Goal: Task Accomplishment & Management: Manage account settings

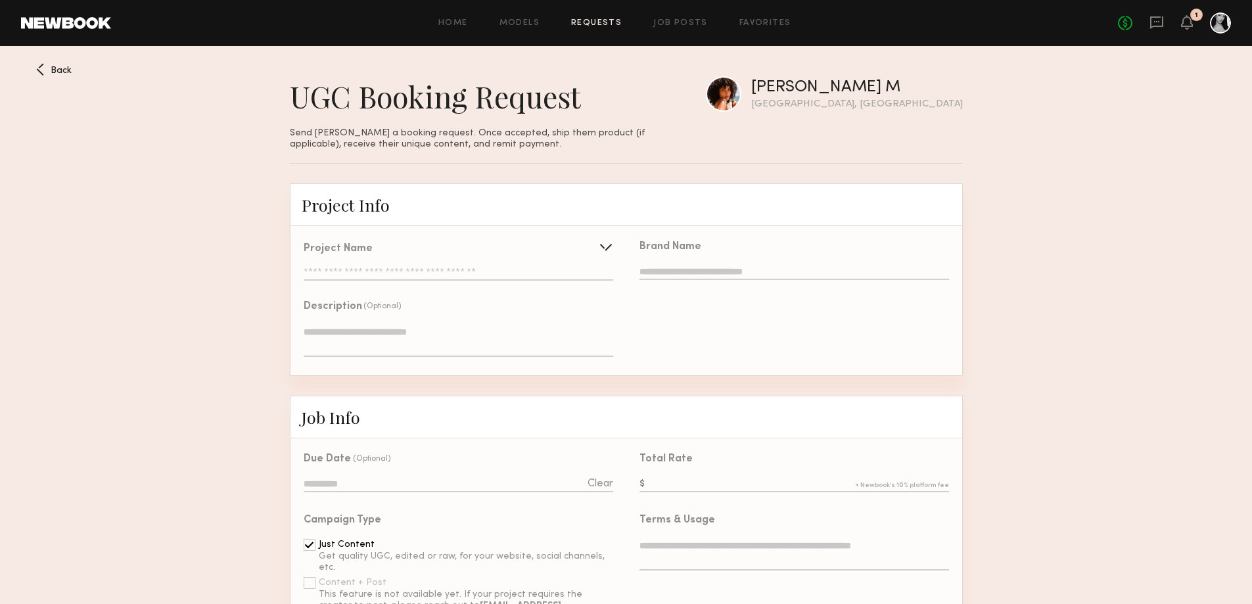
scroll to position [825, 0]
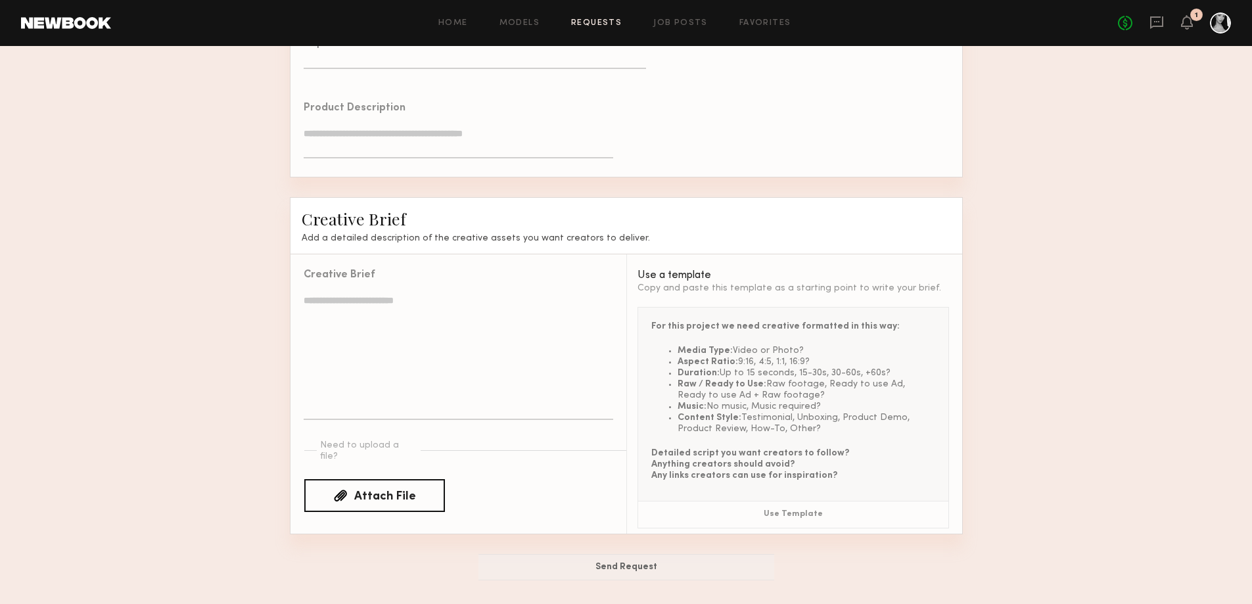
click at [1188, 11] on header "Home Models Requests Job Posts Favorites Sign Out No fees up to $5,000 1" at bounding box center [626, 23] width 1252 height 46
click at [1189, 22] on icon at bounding box center [1186, 21] width 11 height 9
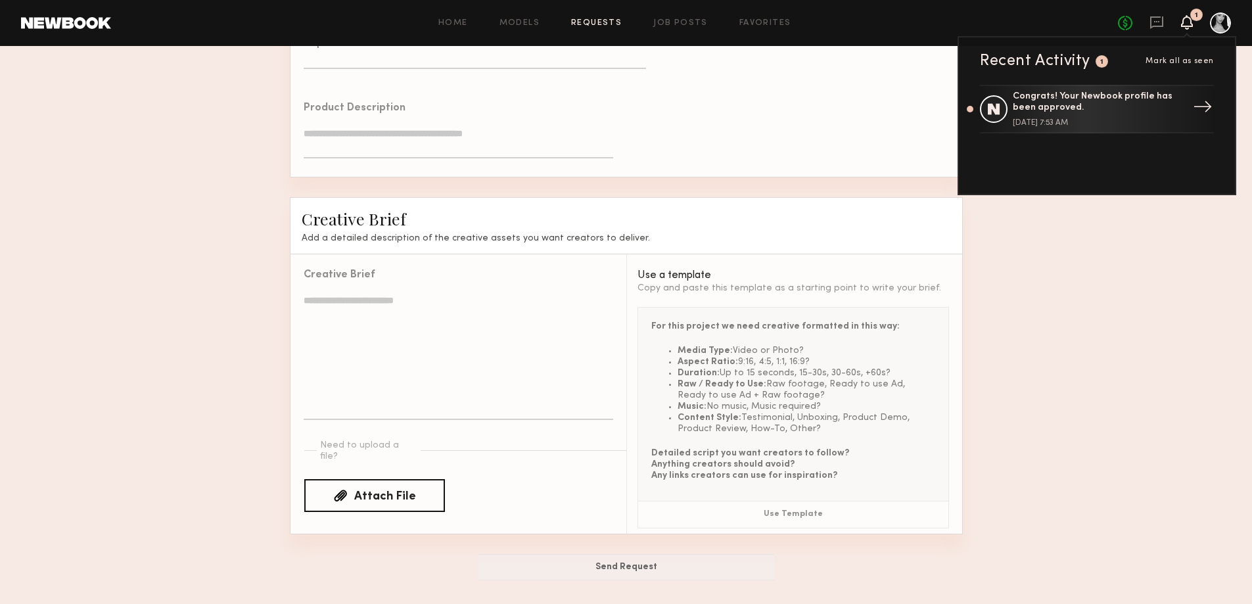
click at [1098, 122] on div "[DATE] 7:53 AM" at bounding box center [1097, 123] width 171 height 8
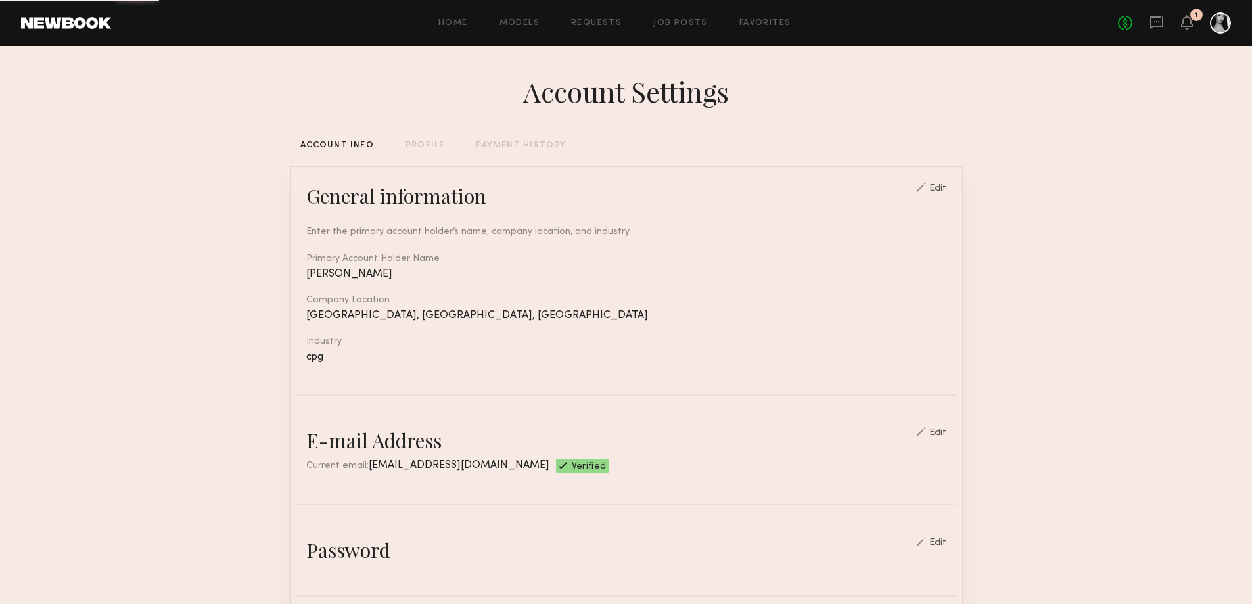
click at [1217, 23] on div at bounding box center [1220, 22] width 21 height 21
click at [419, 145] on div "PROFILE" at bounding box center [424, 145] width 39 height 9
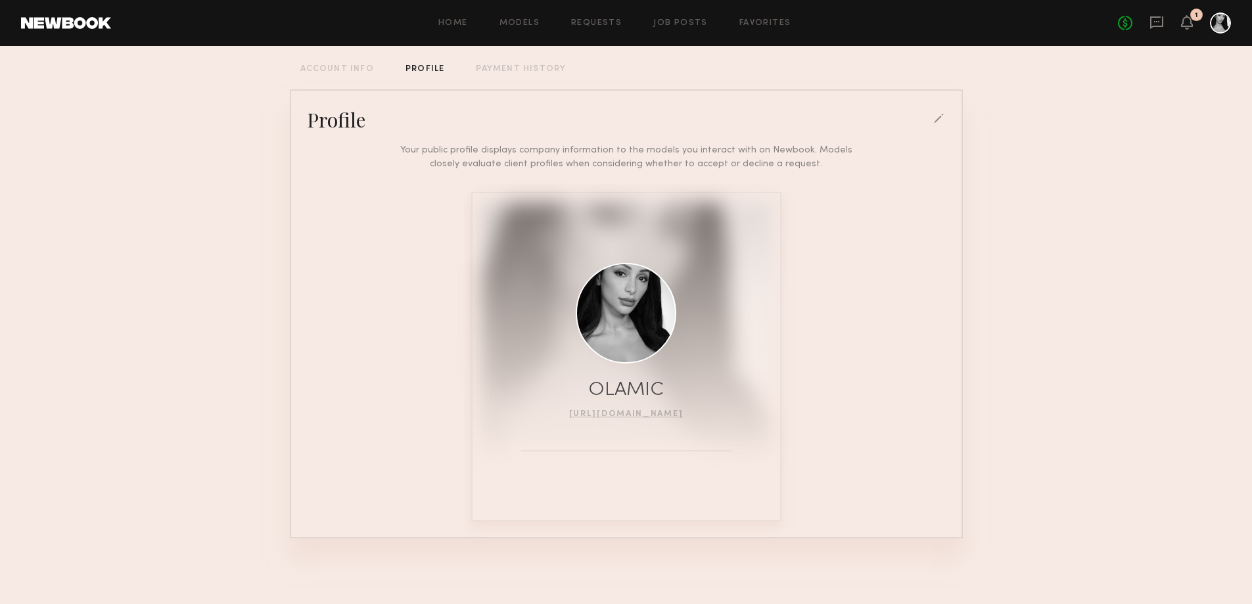
scroll to position [81, 0]
click at [934, 115] on div at bounding box center [940, 120] width 12 height 12
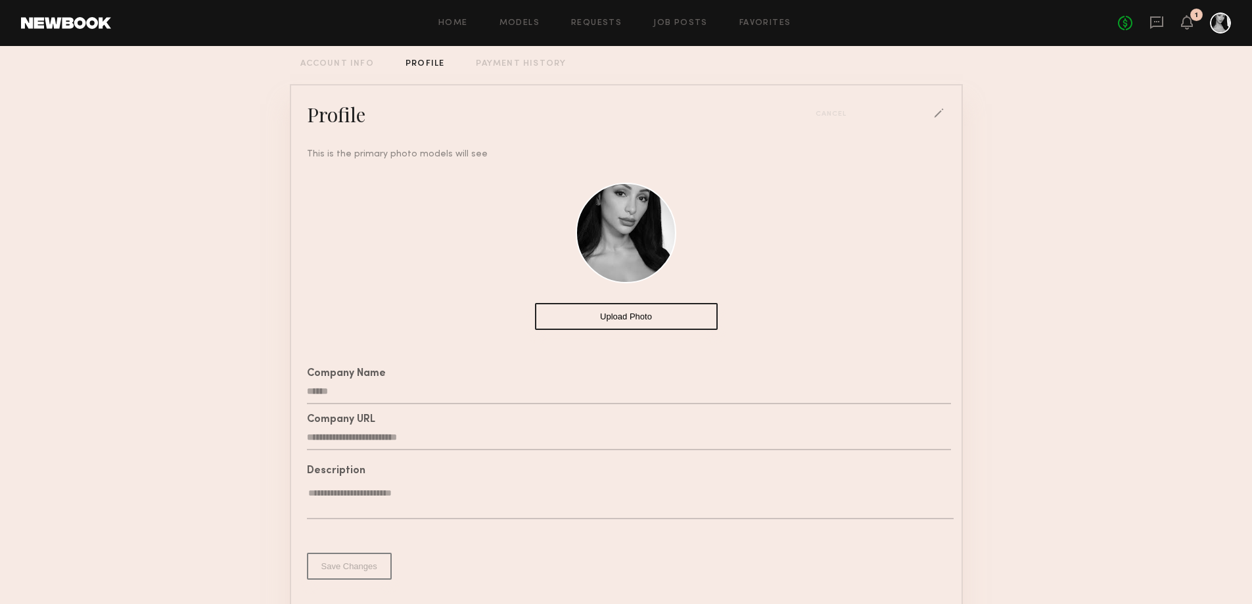
click at [640, 317] on button "Upload Photo" at bounding box center [626, 316] width 183 height 27
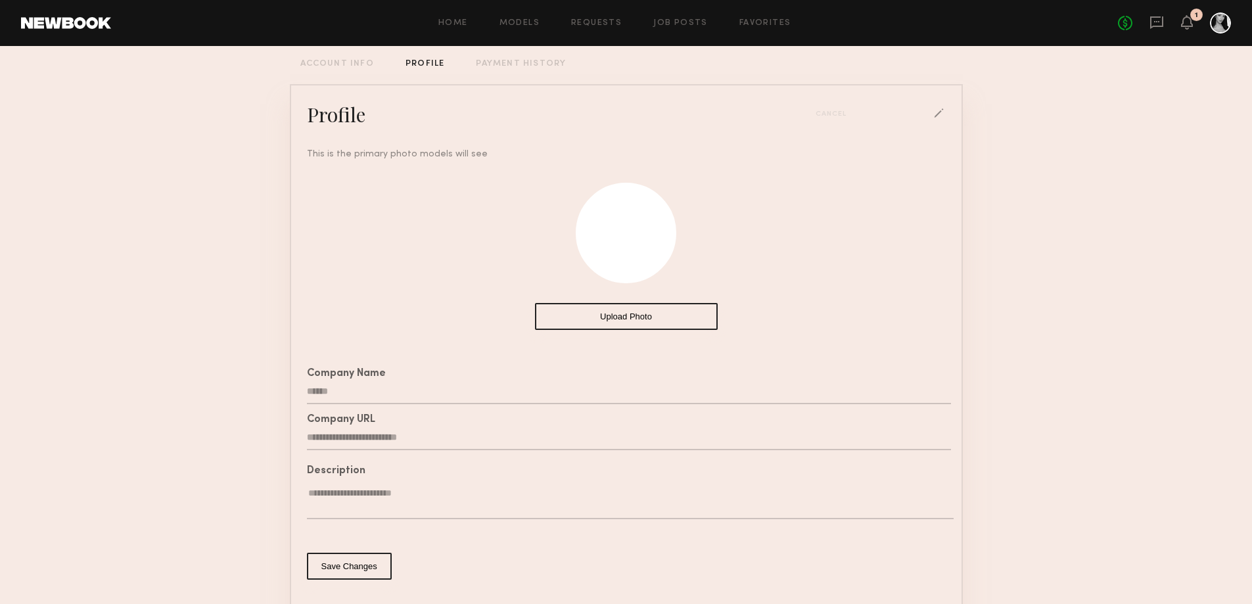
click at [596, 321] on button "Upload Photo" at bounding box center [626, 316] width 183 height 27
click at [756, 280] on div "Upload Photo" at bounding box center [626, 246] width 660 height 171
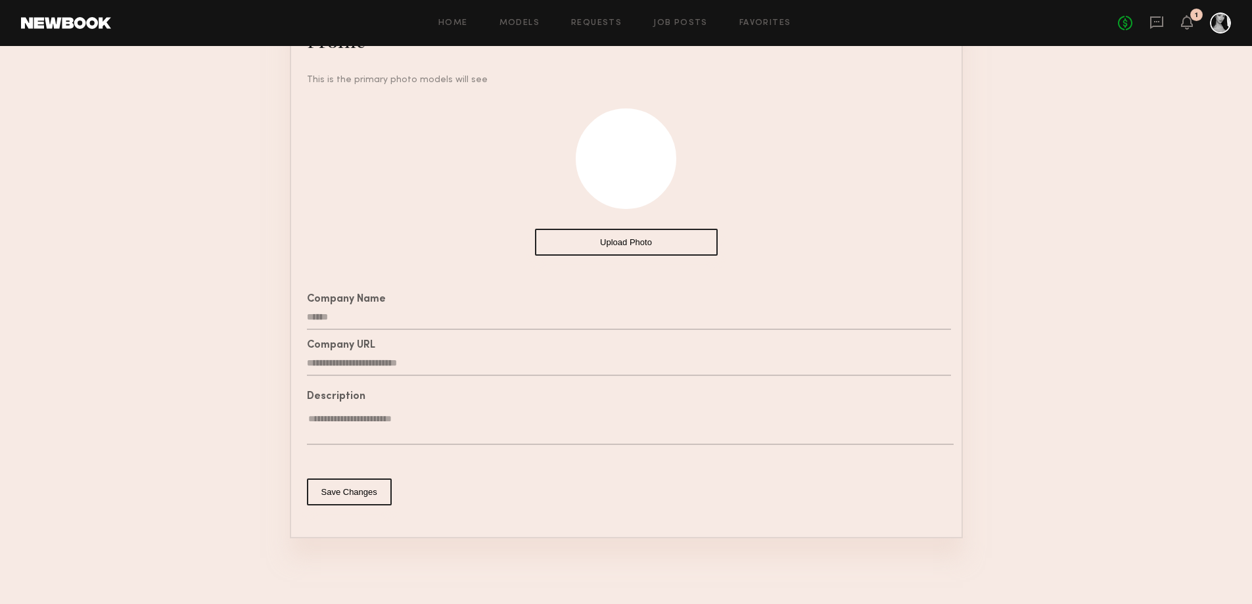
click at [332, 499] on button "Save Changes" at bounding box center [349, 491] width 85 height 27
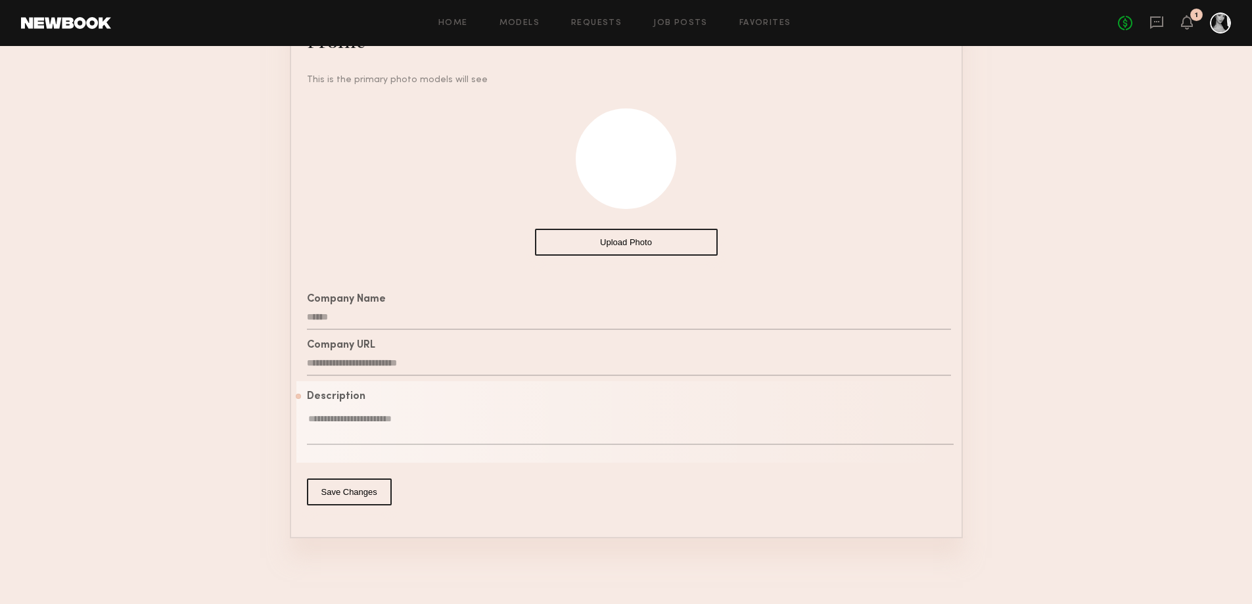
click at [349, 432] on textarea at bounding box center [630, 429] width 646 height 32
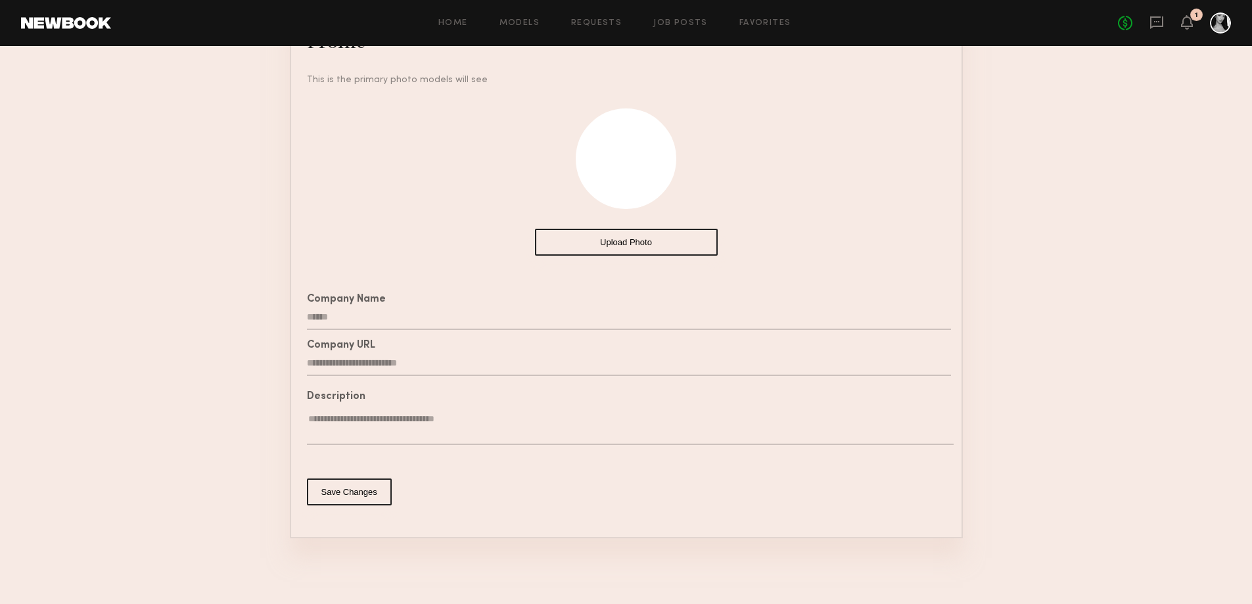
click at [350, 422] on textarea "**********" at bounding box center [630, 429] width 646 height 32
type textarea "**********"
click at [344, 497] on button "Save Changes" at bounding box center [349, 491] width 85 height 27
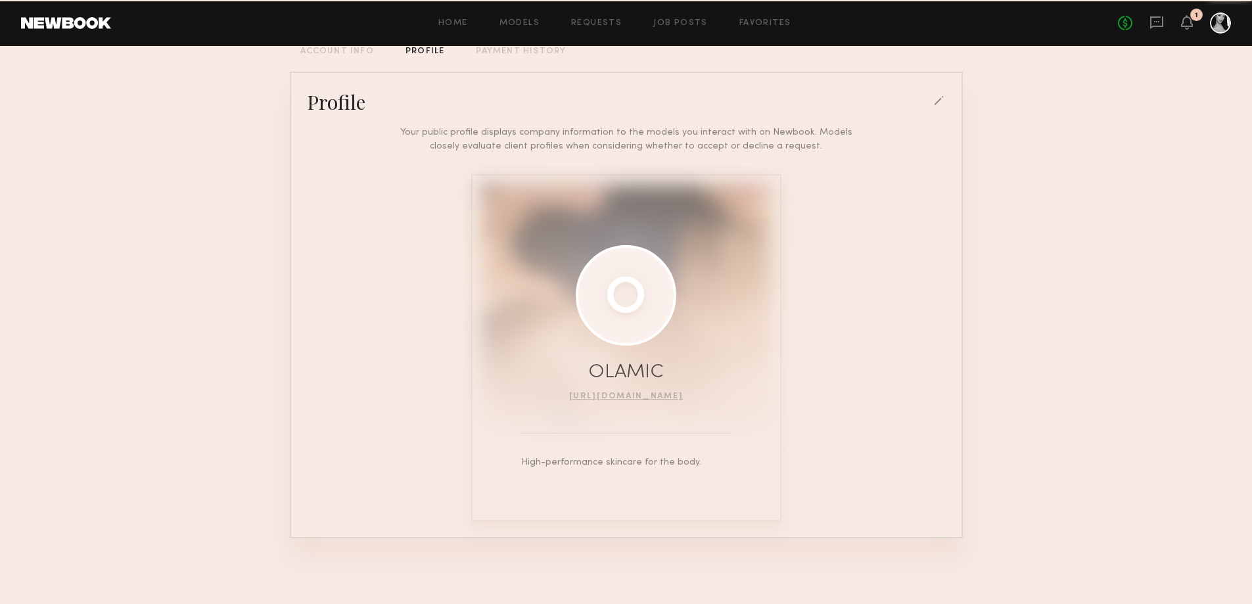
scroll to position [99, 0]
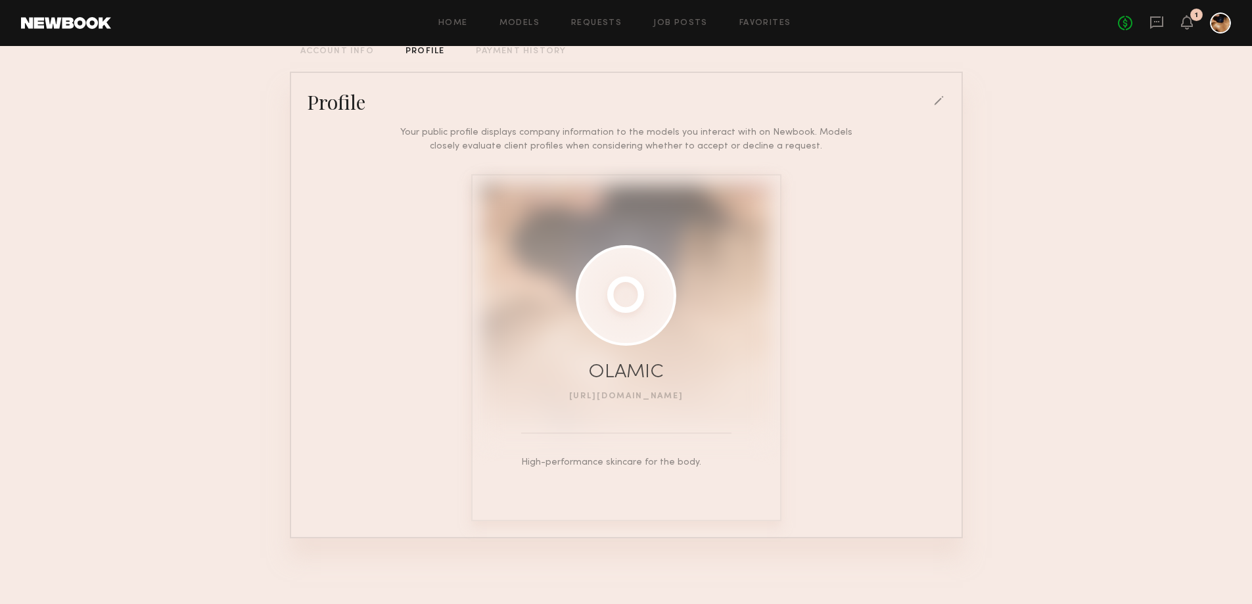
click at [681, 392] on link "[URL][DOMAIN_NAME]" at bounding box center [626, 396] width 114 height 8
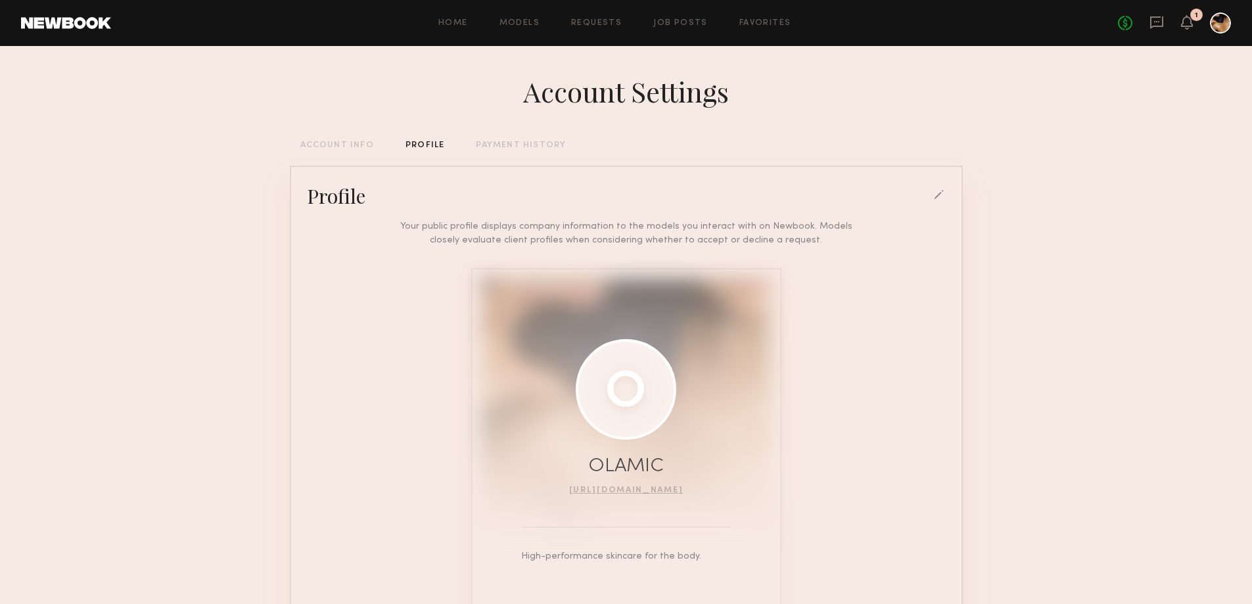
click at [489, 148] on div "PAYMENT HISTORY" at bounding box center [521, 145] width 90 height 9
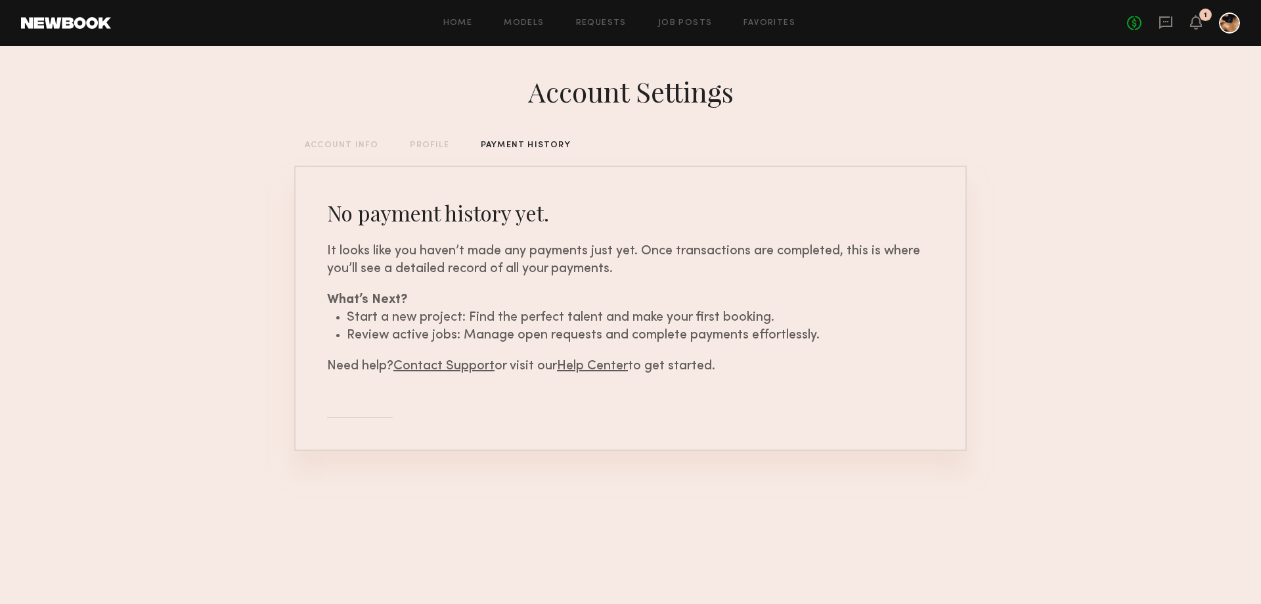
click at [428, 139] on div "Account Settings ACCOUNT INFO PROFILE PAYMENT HISTORY No payment history yet. I…" at bounding box center [630, 281] width 673 height 470
click at [427, 157] on div "Account Settings ACCOUNT INFO PROFILE PAYMENT HISTORY No payment history yet. I…" at bounding box center [630, 281] width 673 height 470
click at [431, 152] on div "Account Settings ACCOUNT INFO PROFILE PAYMENT HISTORY No payment history yet. I…" at bounding box center [630, 281] width 673 height 470
click at [432, 150] on div "PROFILE" at bounding box center [429, 145] width 39 height 9
